Goal: Check status: Check status

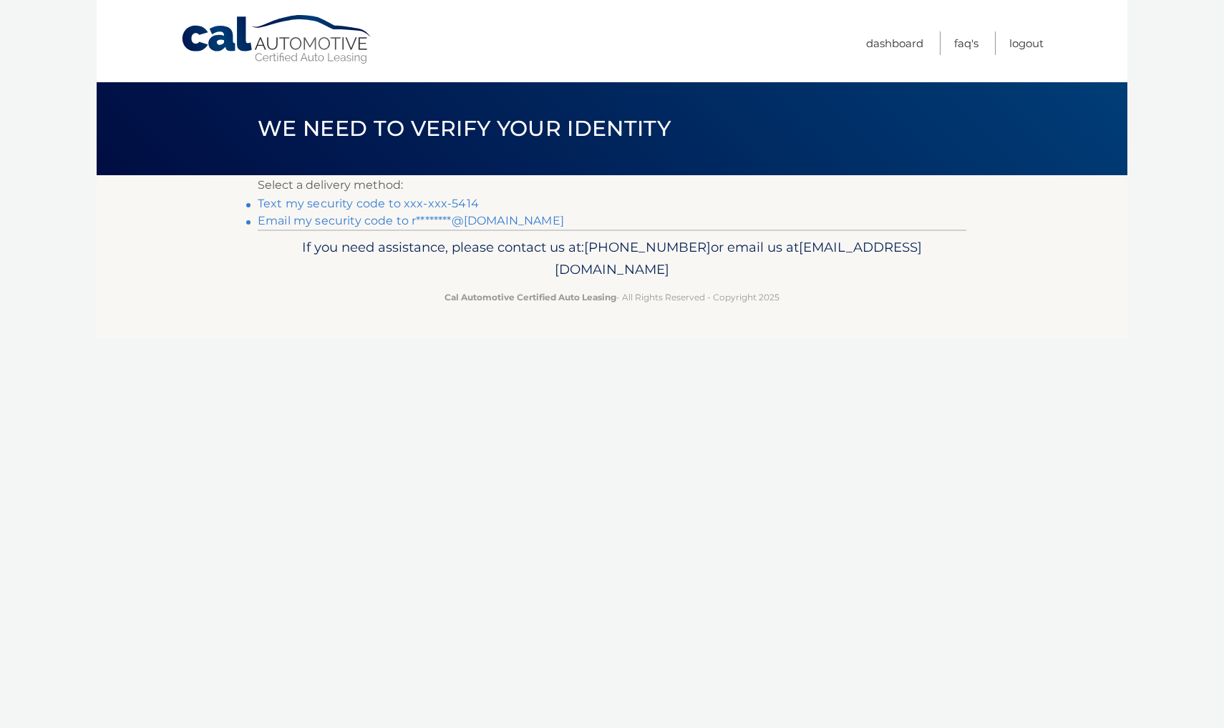
click at [427, 207] on link "Text my security code to xxx-xxx-5414" at bounding box center [368, 204] width 221 height 14
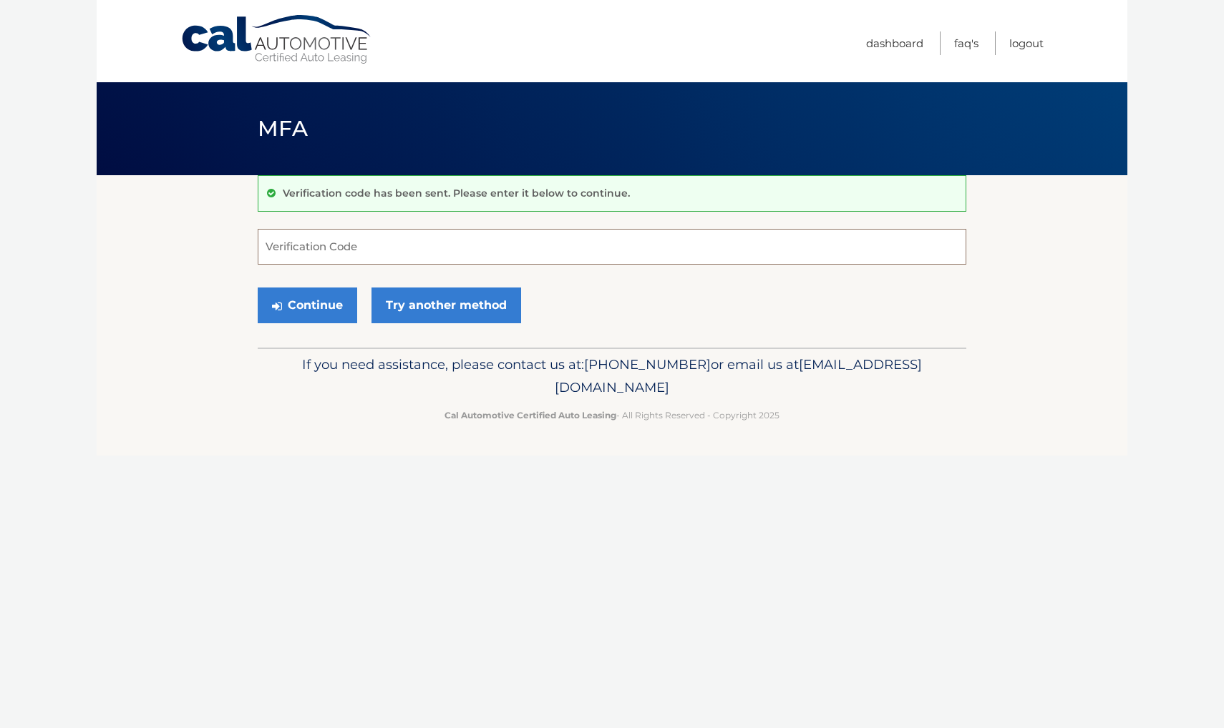
click at [585, 248] on input "Verification Code" at bounding box center [612, 247] width 708 height 36
type input "344020"
click at [307, 305] on button "Continue" at bounding box center [307, 306] width 99 height 36
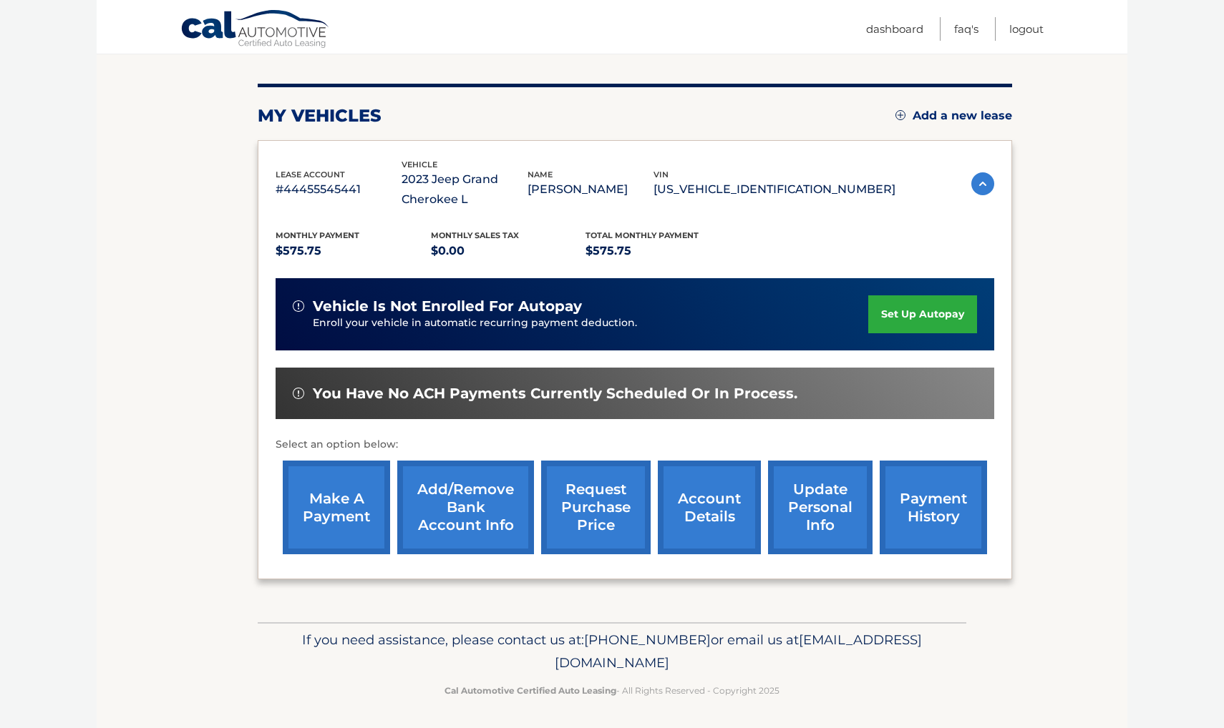
scroll to position [155, 0]
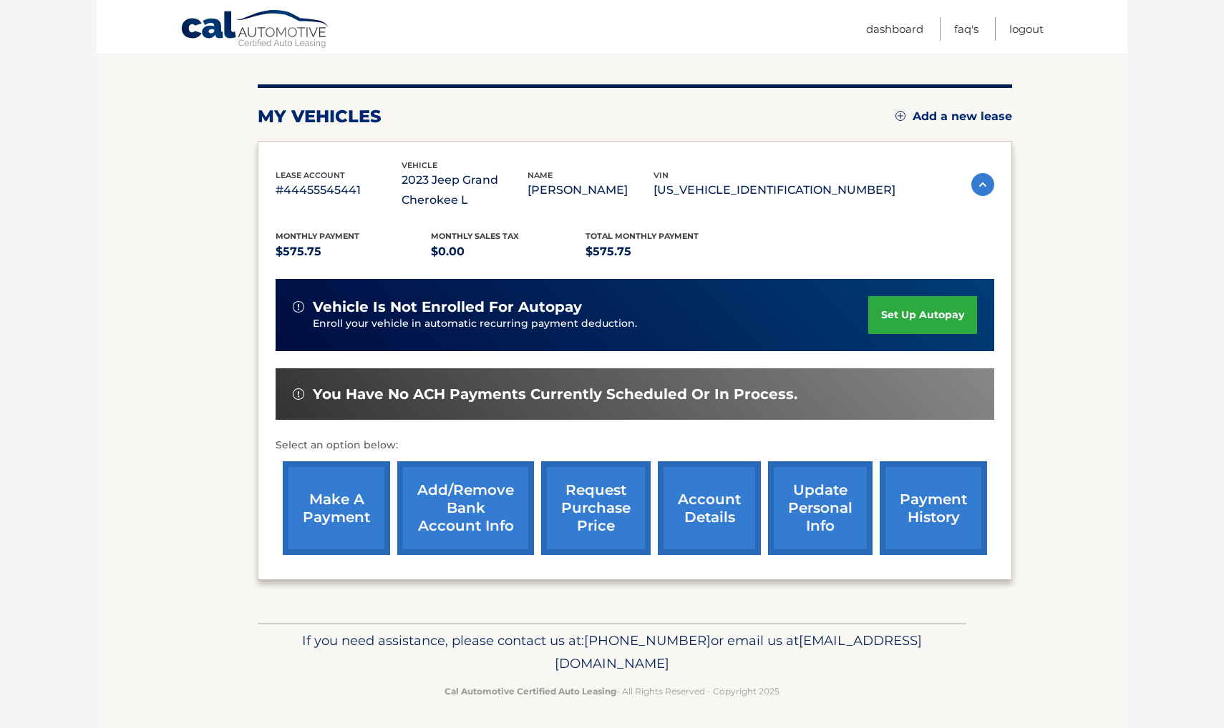
click at [728, 515] on link "account details" at bounding box center [709, 509] width 103 height 94
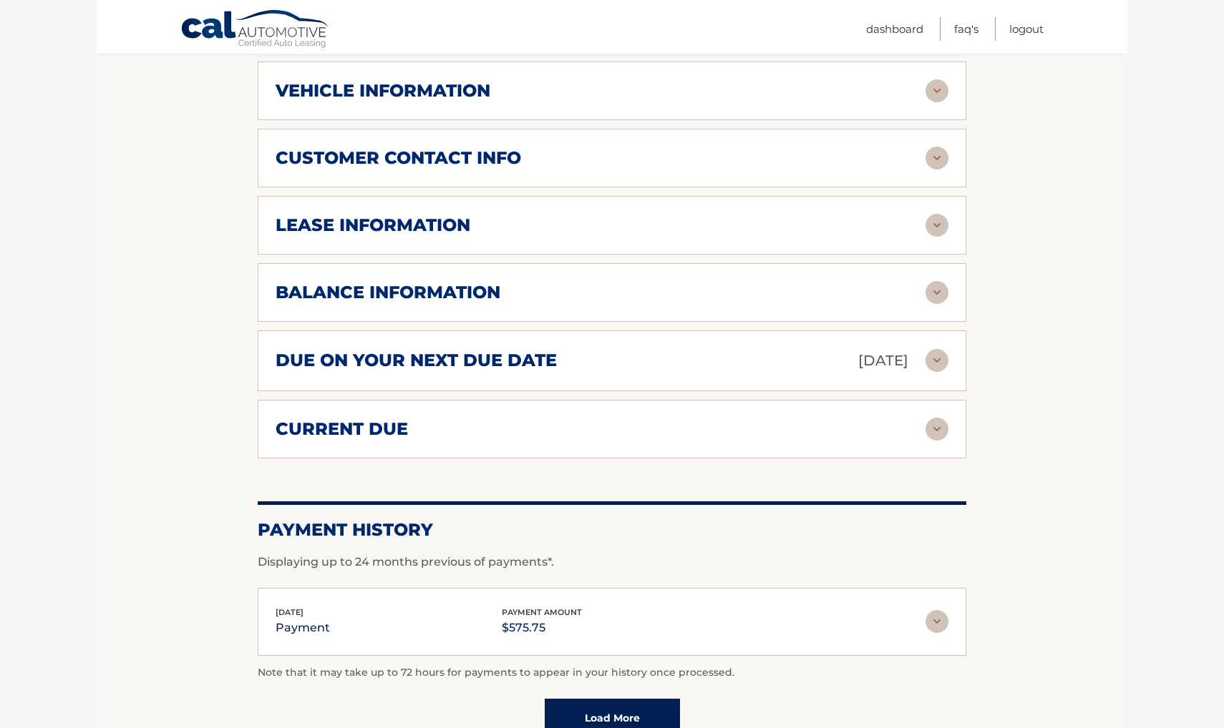
scroll to position [711, 0]
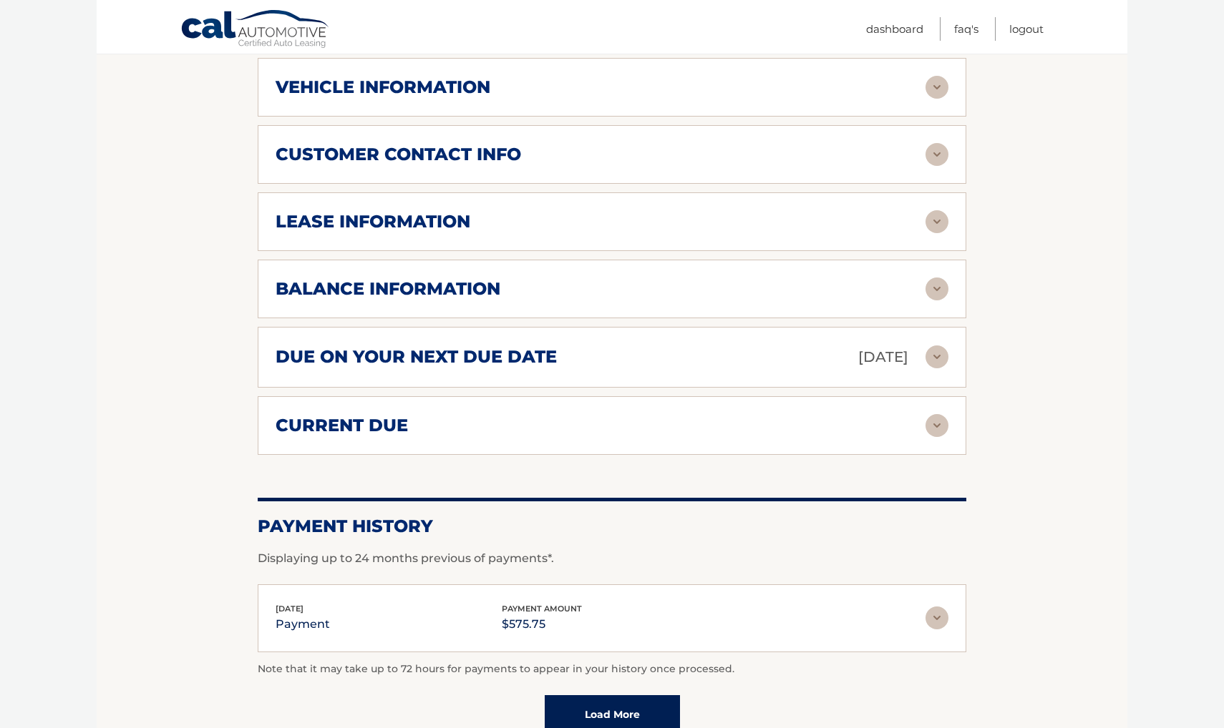
click at [547, 225] on div "lease information" at bounding box center [600, 221] width 650 height 21
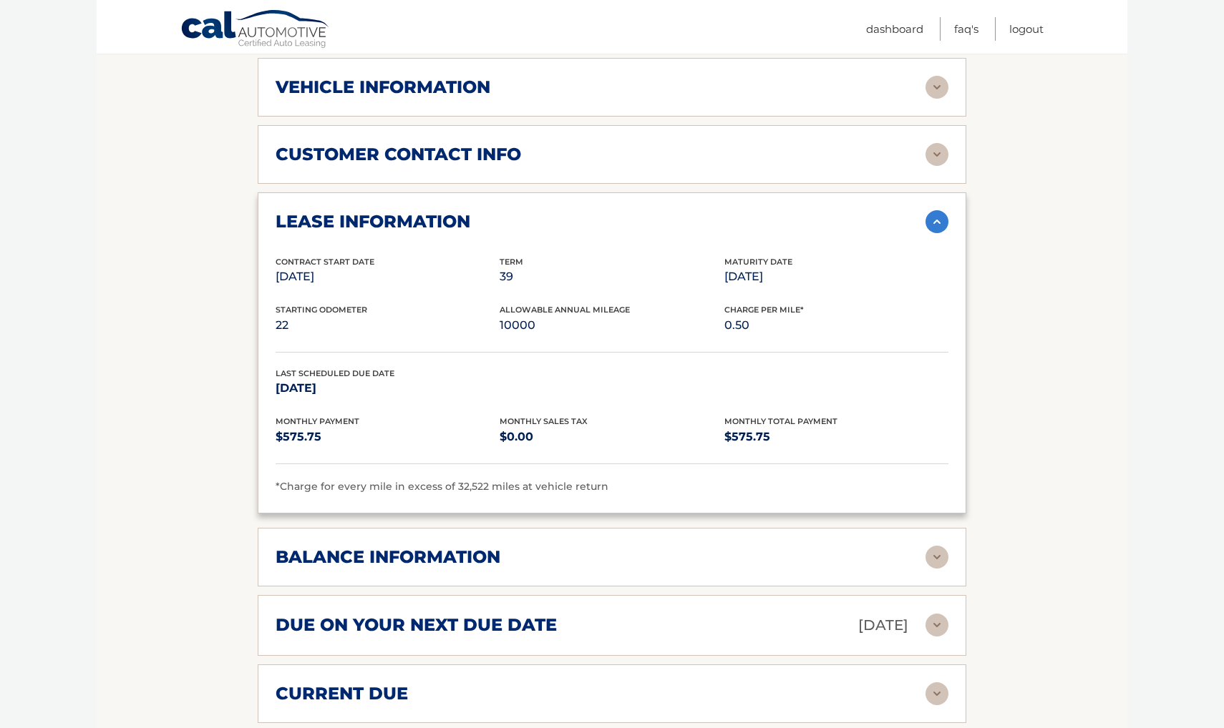
click at [537, 537] on div "balance information Payments Received 30 Payments Remaining 9 Next Payment will…" at bounding box center [612, 557] width 708 height 59
click at [624, 547] on div "balance information" at bounding box center [600, 557] width 650 height 21
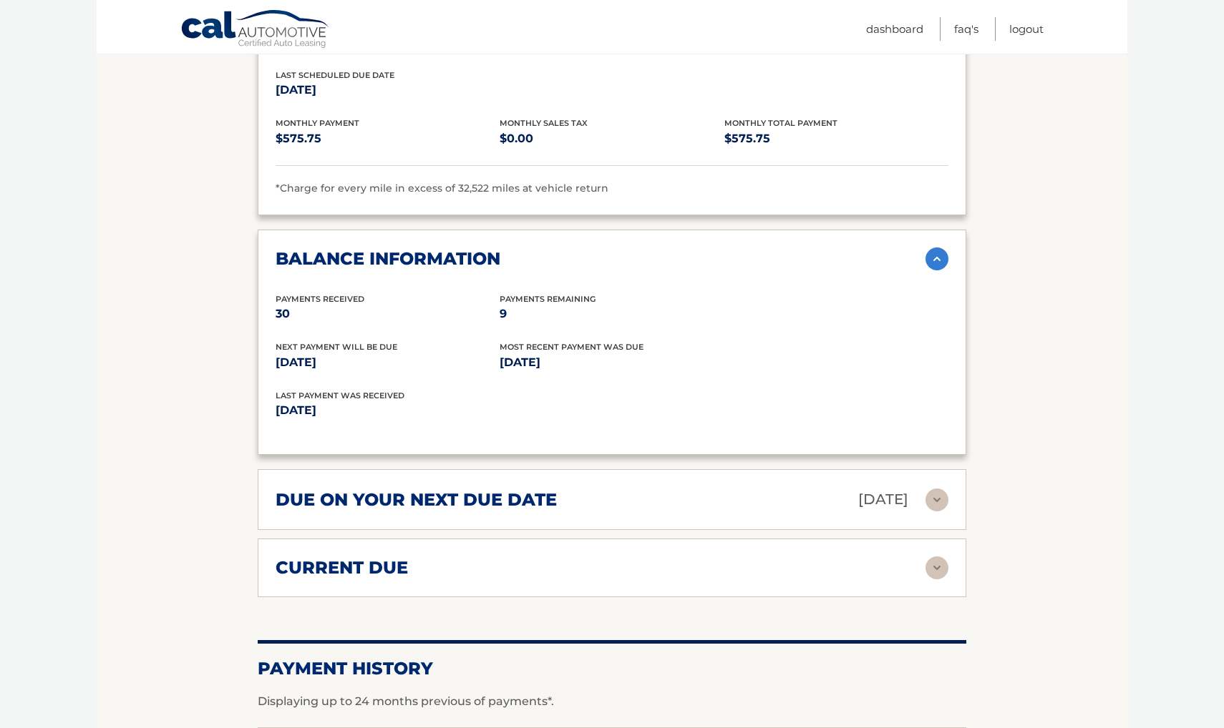
scroll to position [1027, 0]
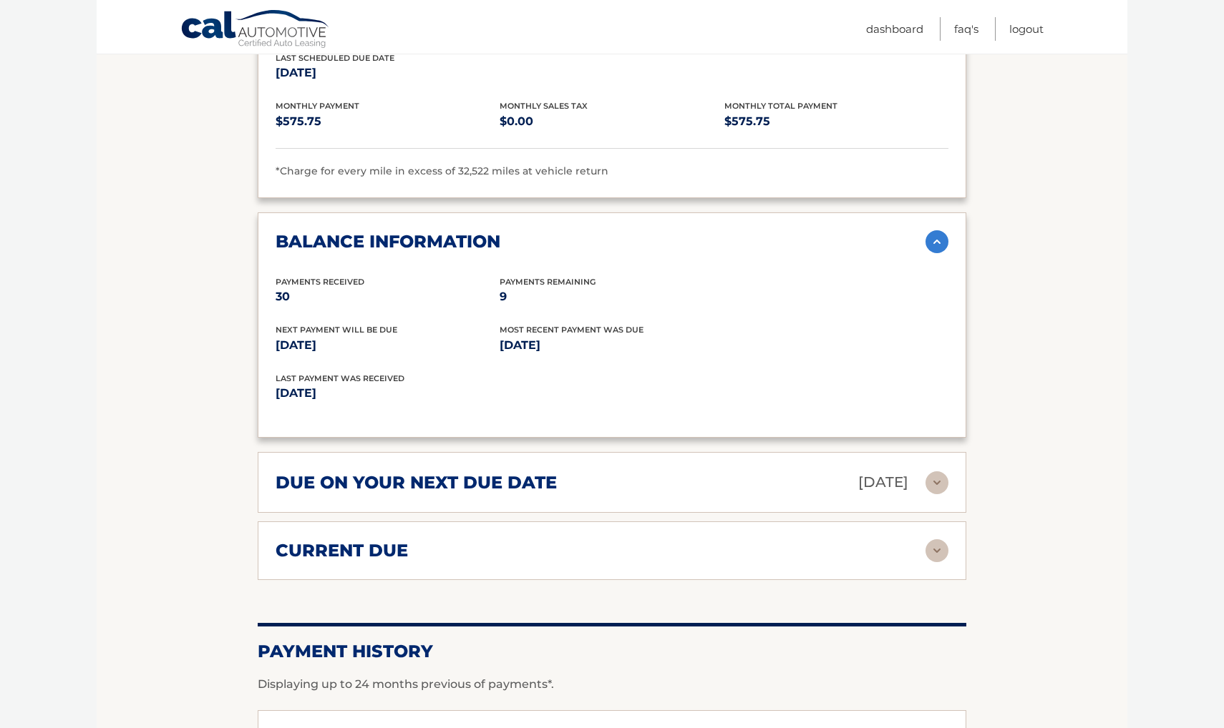
click at [597, 479] on div "due on your next due date Sep 03, 2025" at bounding box center [600, 482] width 650 height 25
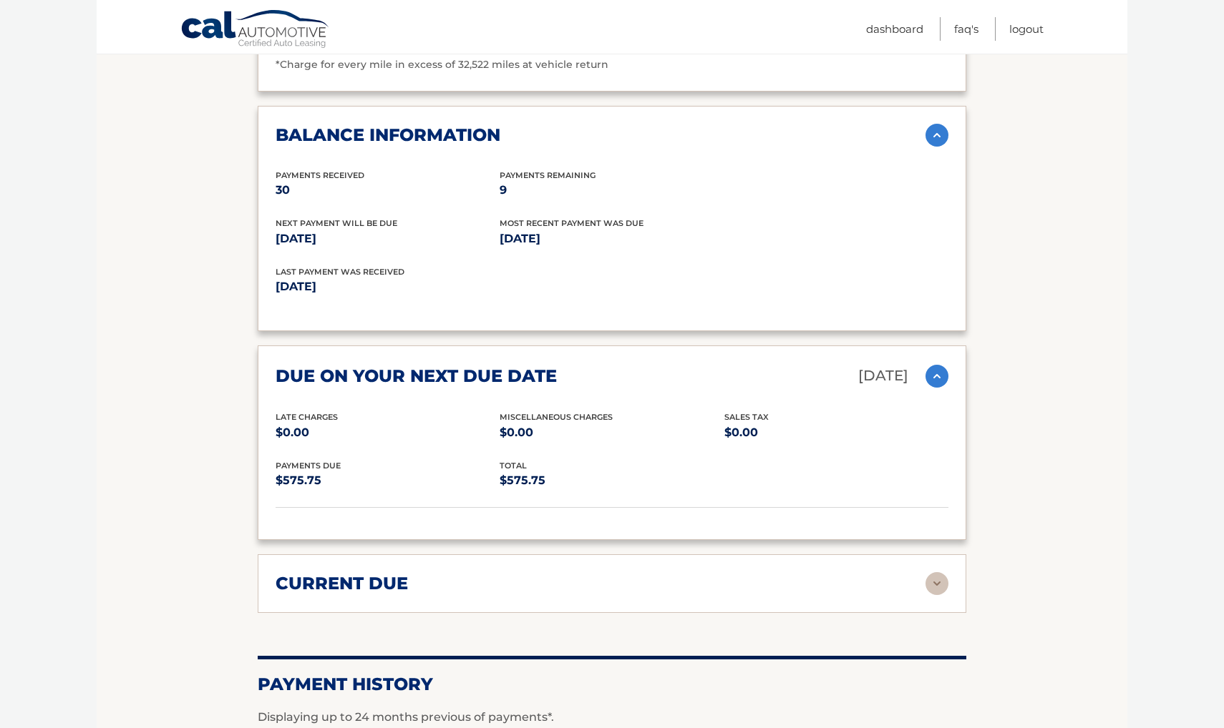
scroll to position [1136, 0]
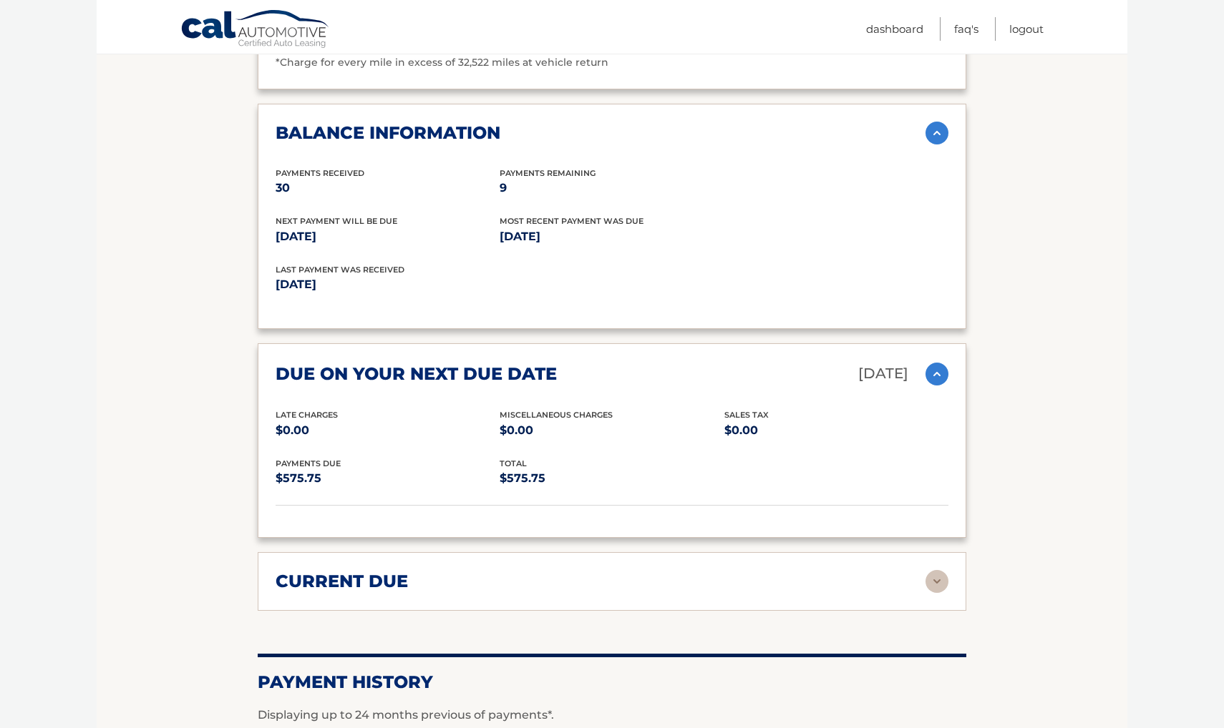
click at [796, 463] on div "Payments Due $575.75 total $575.75" at bounding box center [611, 481] width 673 height 49
click at [661, 557] on div "current due Late Charges $0.00 Miscelleneous Charges* $0.00 Sales Tax $0.00 pay…" at bounding box center [612, 581] width 708 height 59
click at [897, 571] on div "current due" at bounding box center [600, 581] width 650 height 21
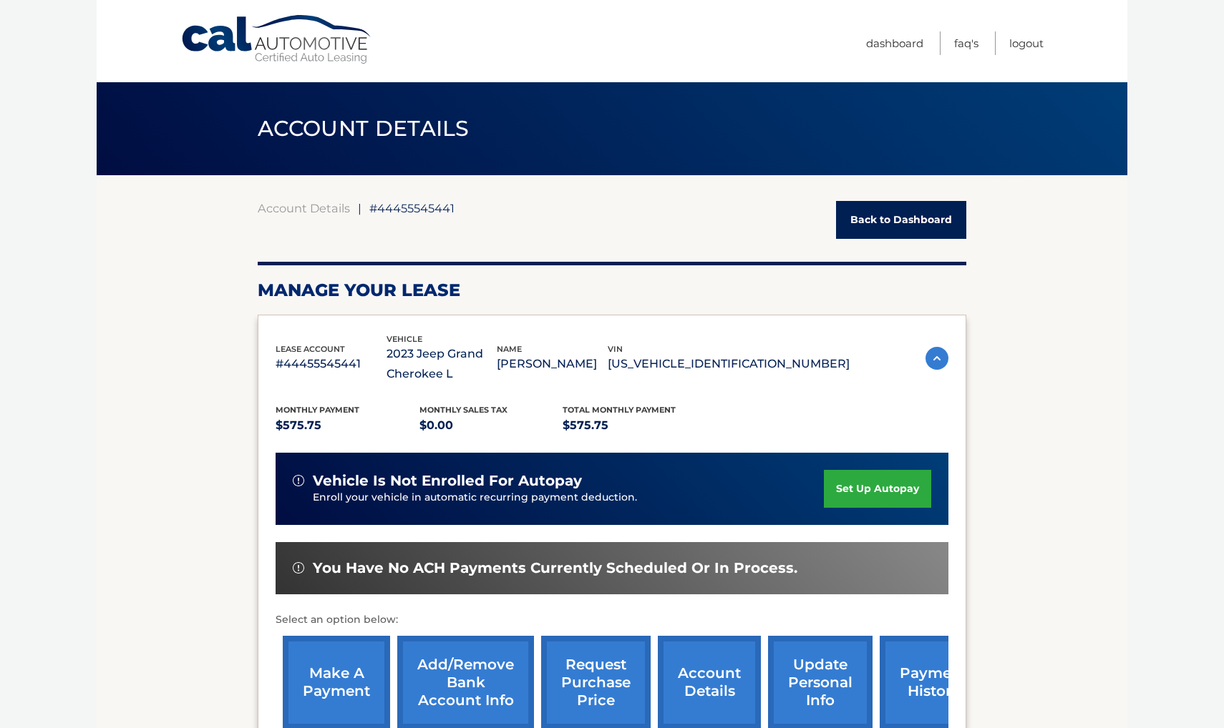
scroll to position [0, 0]
